Goal: Find specific page/section: Find specific page/section

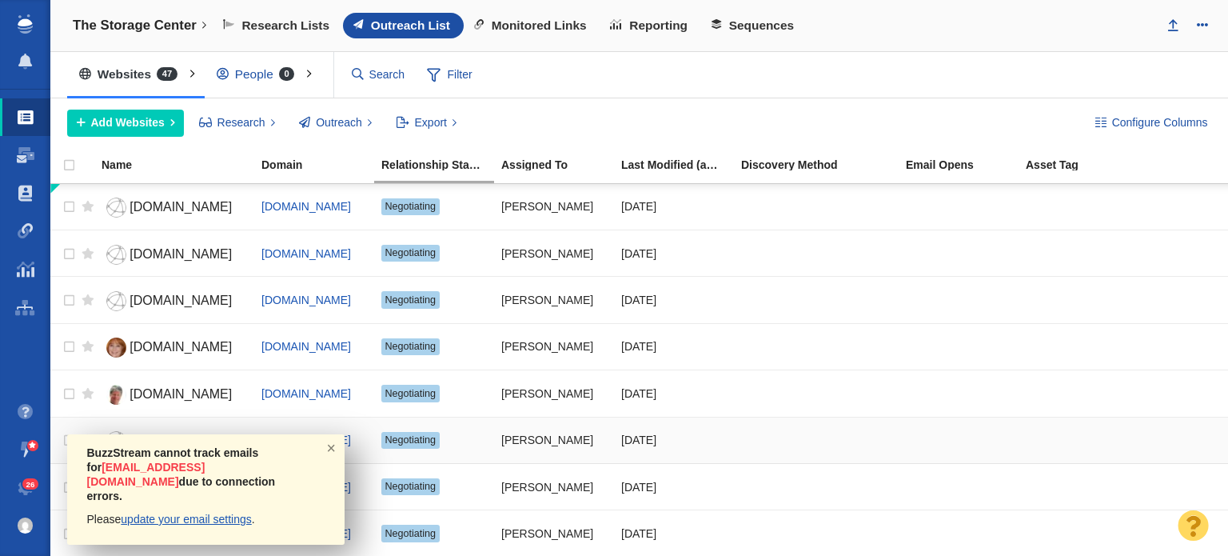
click at [334, 454] on span "×" at bounding box center [332, 447] width 26 height 26
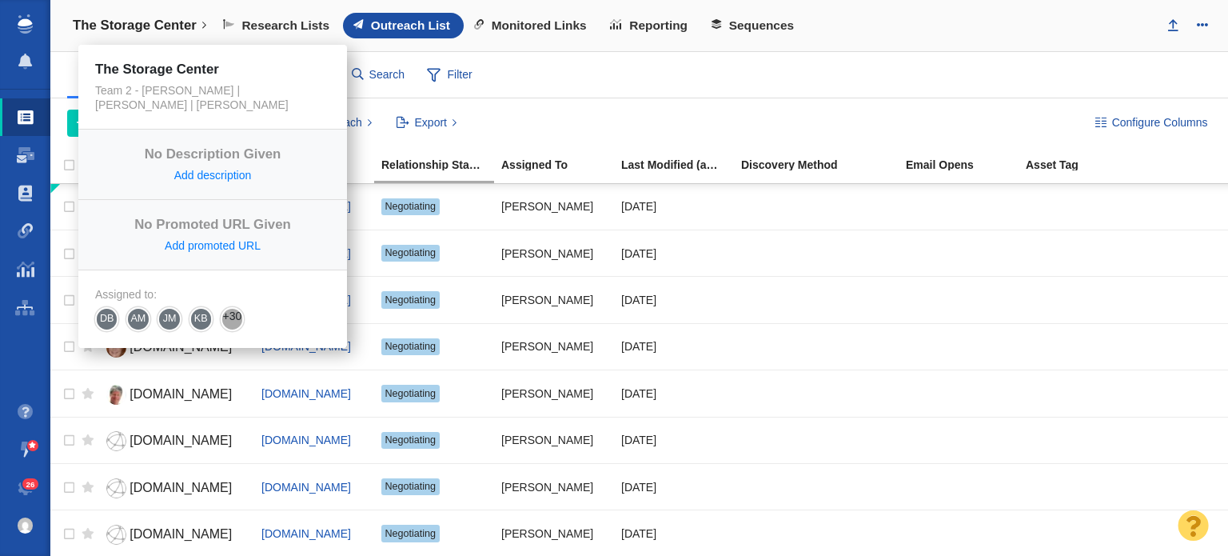
click at [182, 23] on h4 "The Storage Center" at bounding box center [135, 26] width 124 height 16
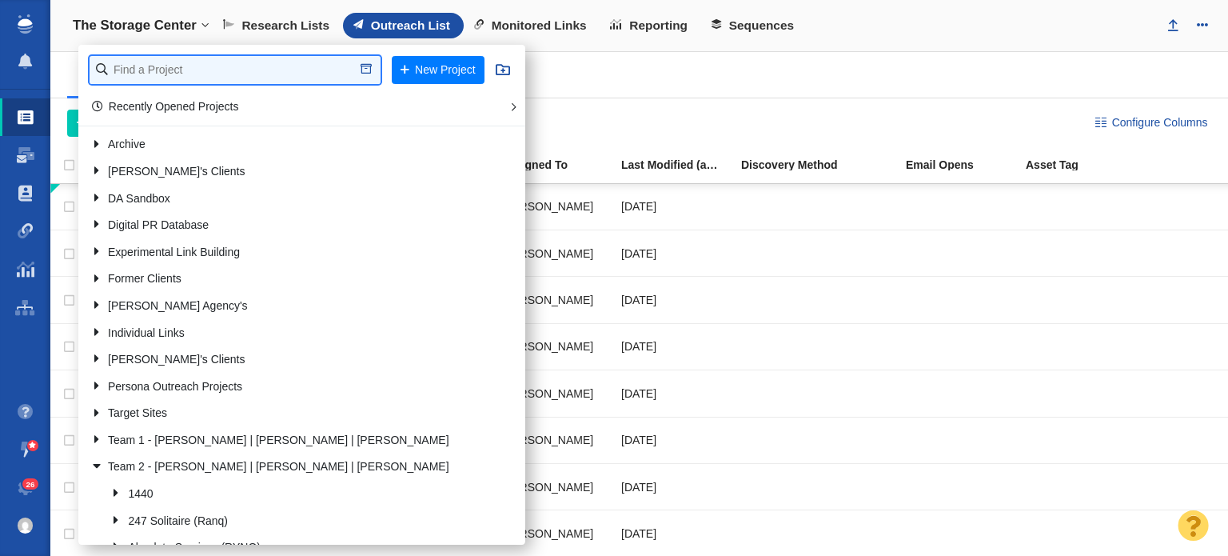
click at [216, 63] on input "text" at bounding box center [235, 70] width 291 height 28
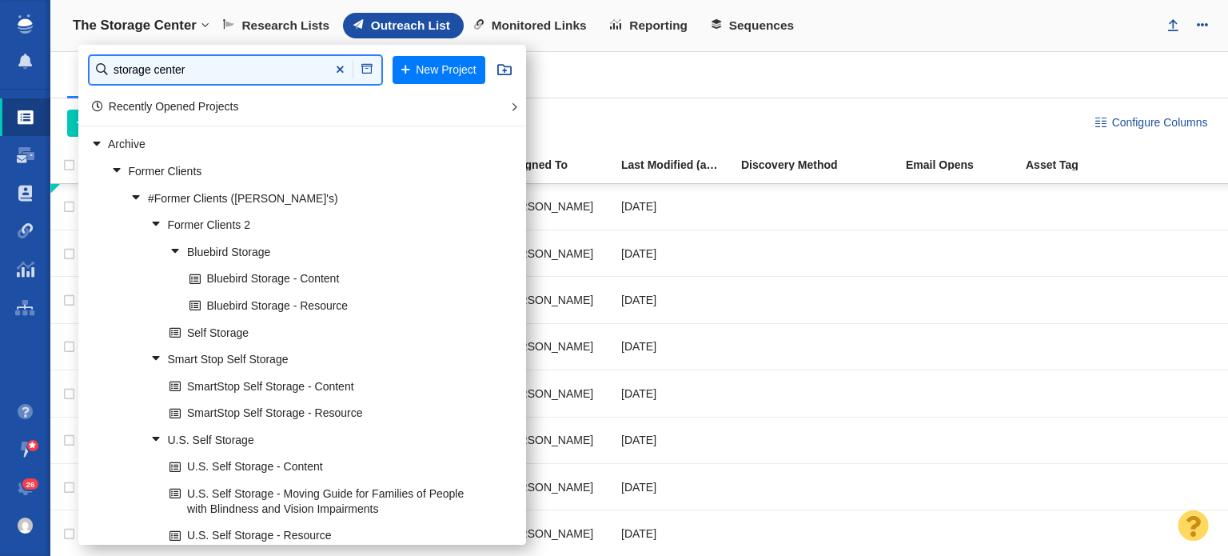
type input "storage center"
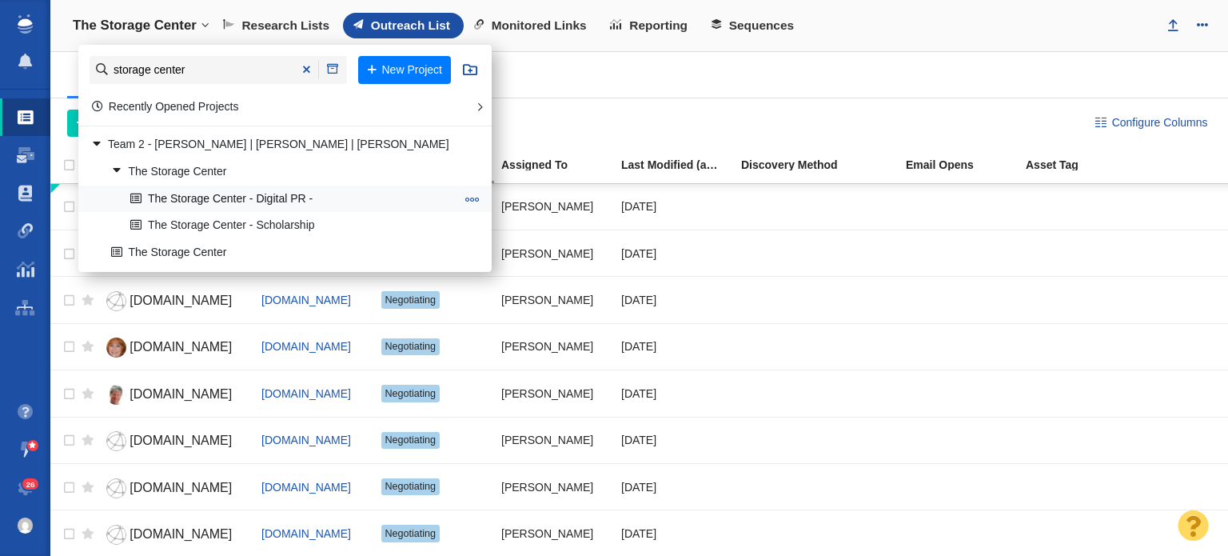
click at [218, 191] on link "The Storage Center - Digital PR -" at bounding box center [292, 198] width 333 height 25
